Goal: Use online tool/utility: Use online tool/utility

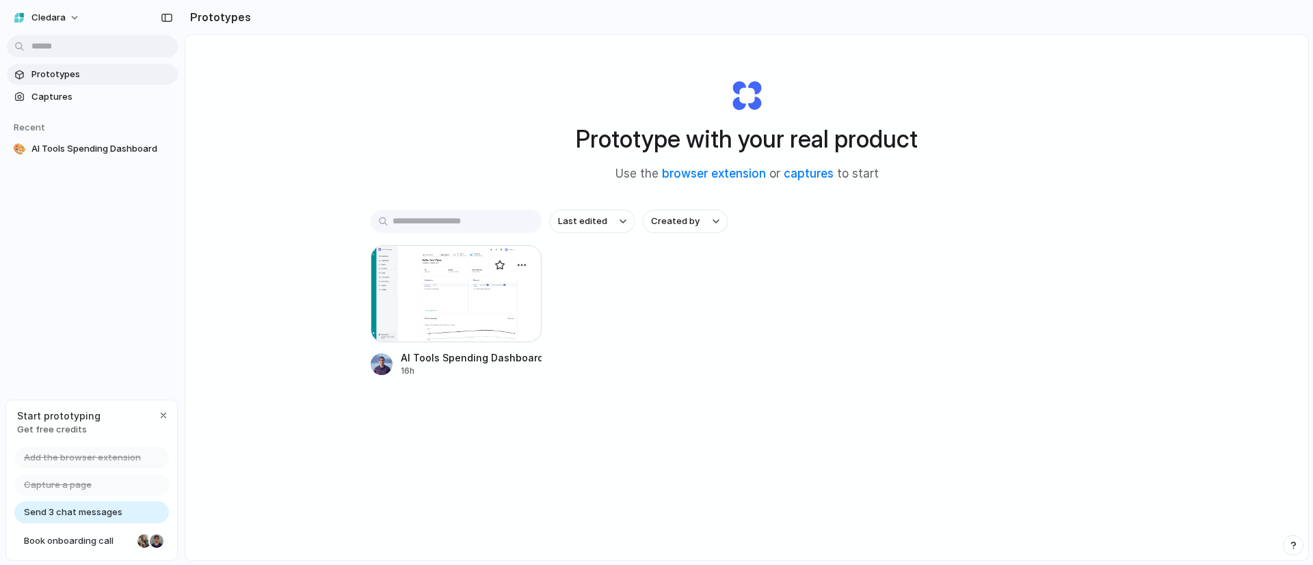
click at [459, 298] on div at bounding box center [456, 293] width 171 height 97
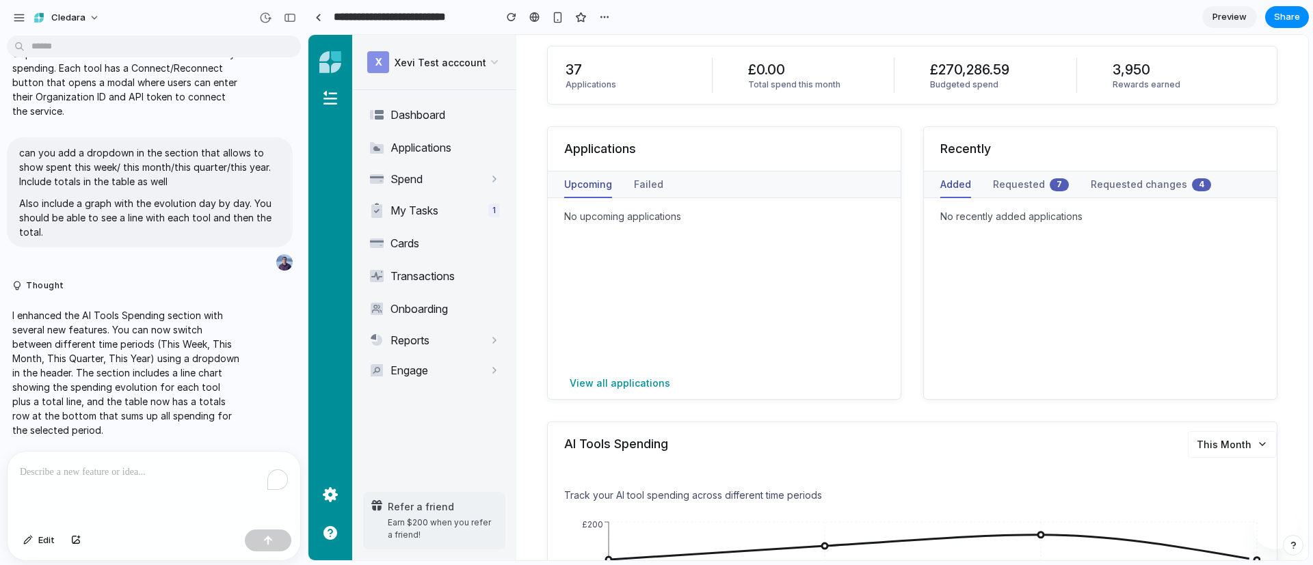
scroll to position [152, 0]
drag, startPoint x: 291, startPoint y: 16, endPoint x: 325, endPoint y: 19, distance: 34.4
click at [325, 19] on div "**********" at bounding box center [656, 282] width 1313 height 565
click at [325, 19] on link at bounding box center [318, 17] width 21 height 21
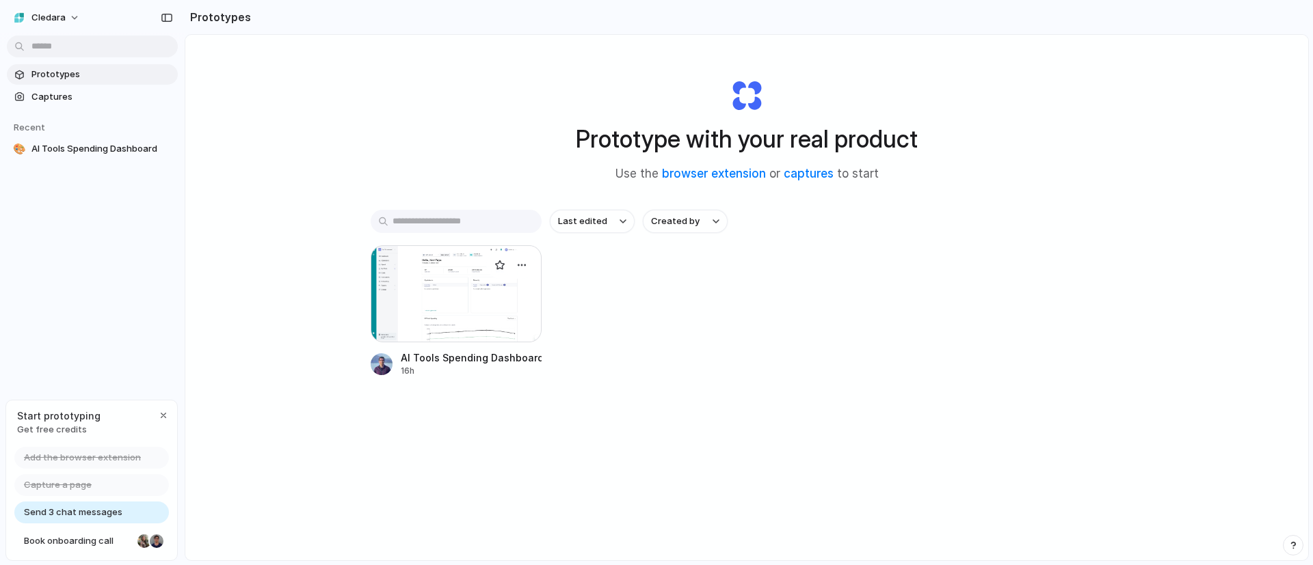
click at [438, 273] on div at bounding box center [456, 293] width 171 height 97
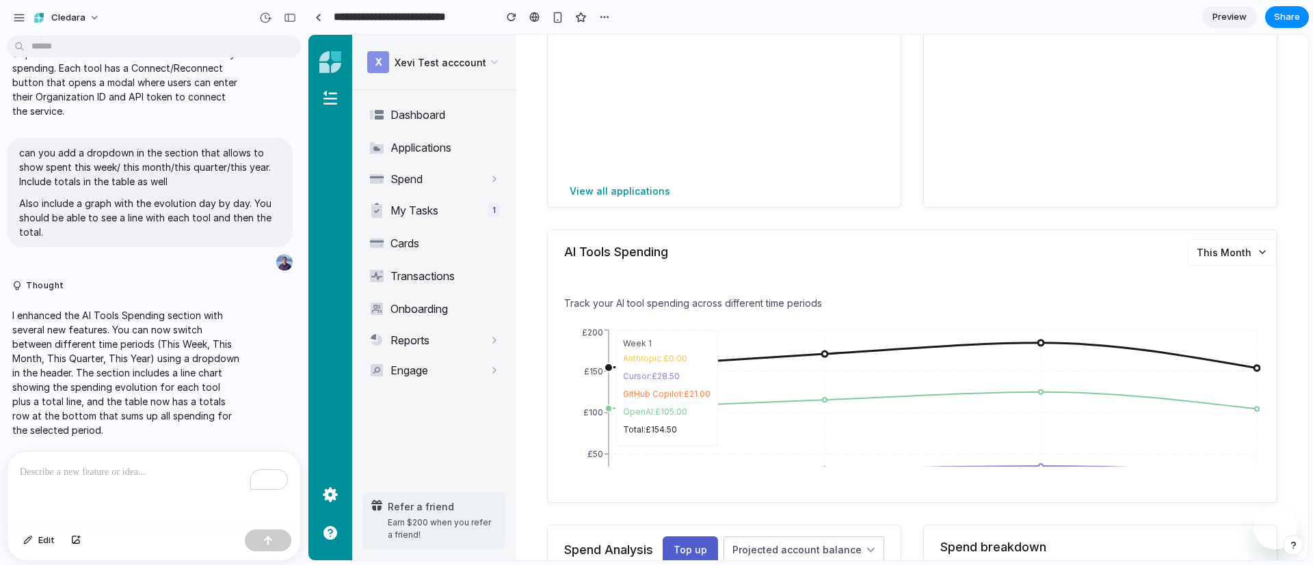
scroll to position [358, 0]
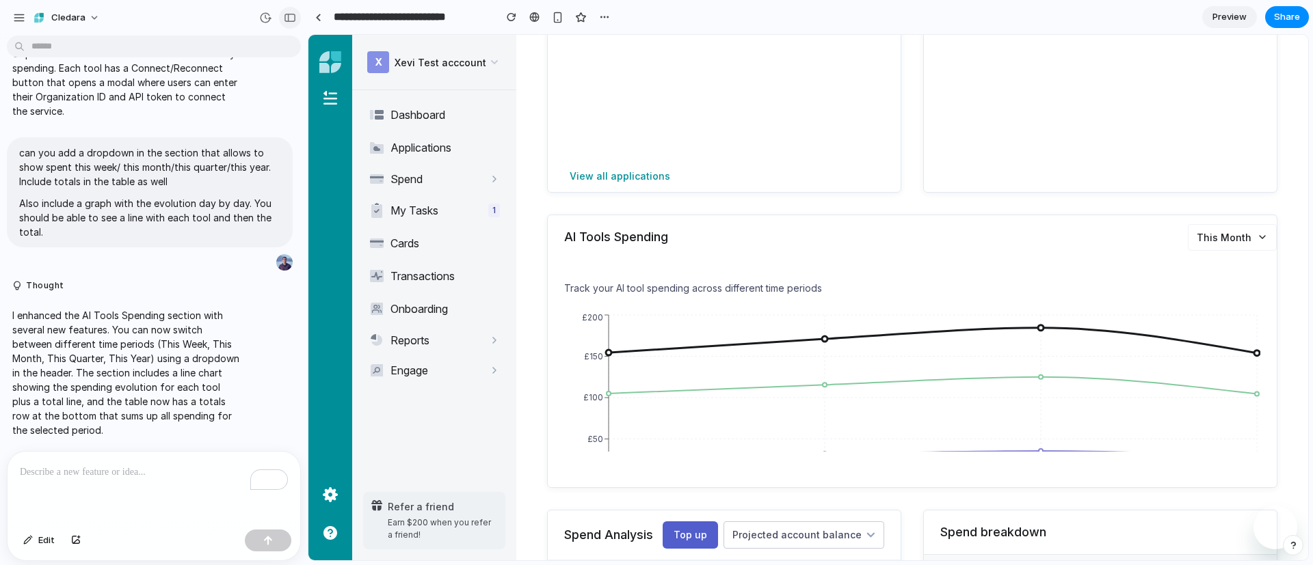
click at [289, 21] on div "button" at bounding box center [290, 18] width 12 height 10
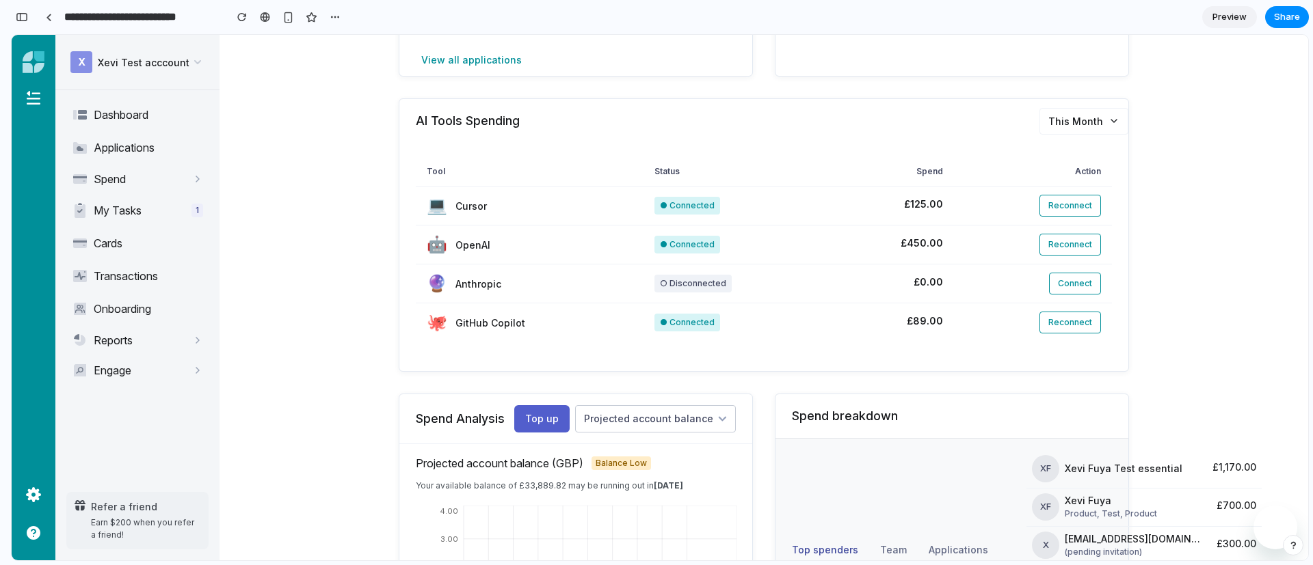
scroll to position [268, 0]
click at [1060, 284] on span "Connect" at bounding box center [1075, 281] width 34 height 10
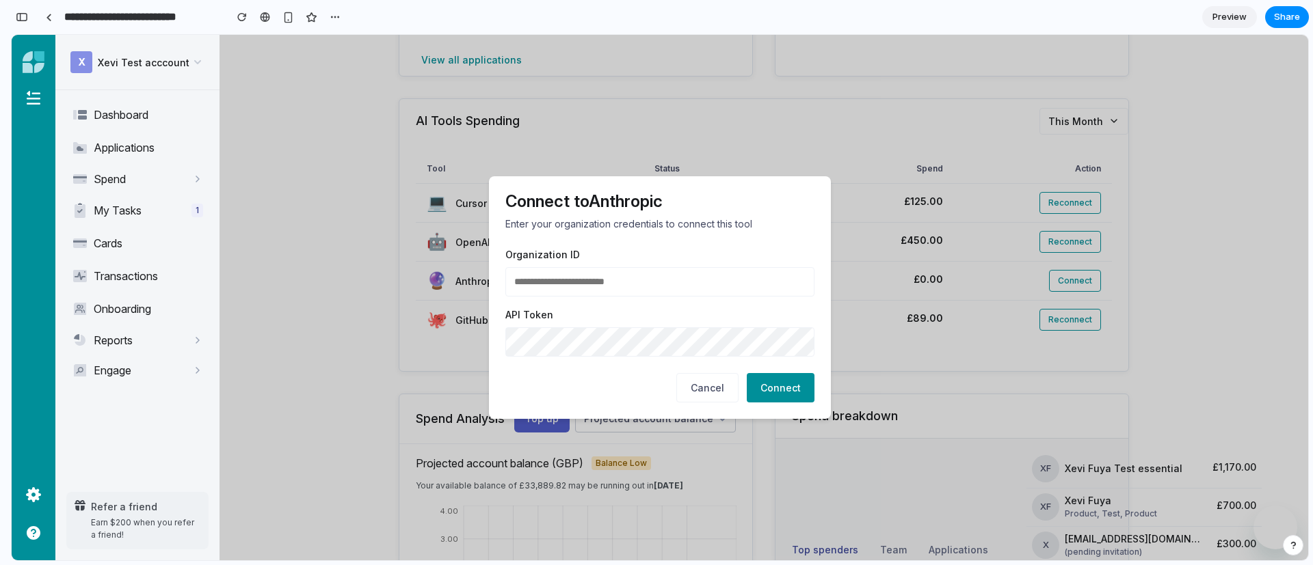
click at [699, 384] on span "Cancel" at bounding box center [707, 388] width 33 height 12
